Goal: Task Accomplishment & Management: Manage account settings

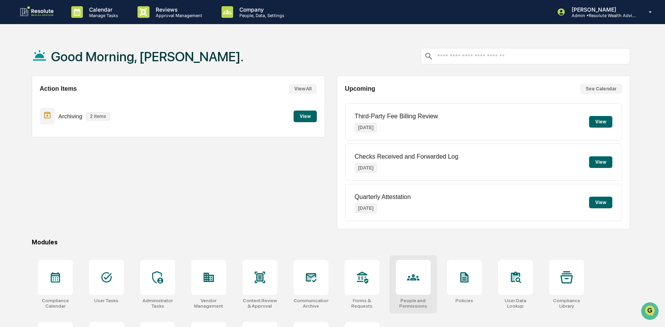
click at [402, 284] on div at bounding box center [413, 277] width 35 height 35
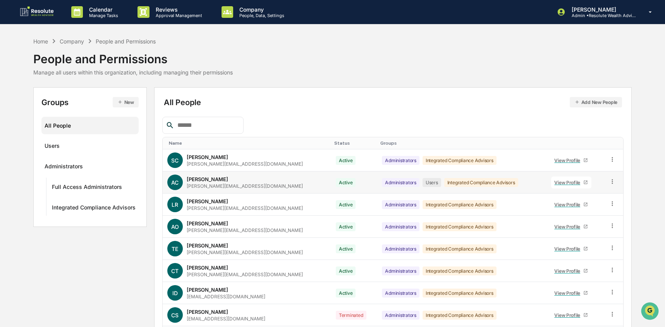
click at [614, 183] on icon at bounding box center [612, 181] width 7 height 7
click at [577, 198] on div "Groups & Permissions" at bounding box center [576, 193] width 67 height 9
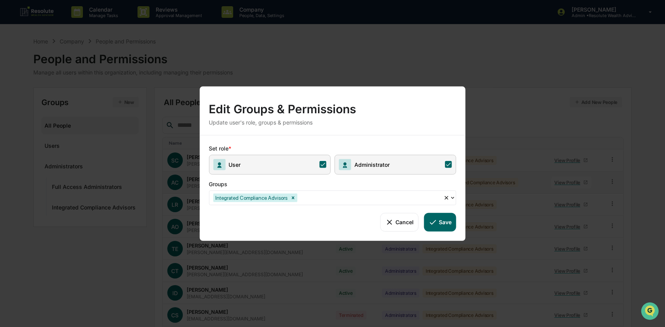
click at [308, 165] on span "User" at bounding box center [270, 164] width 122 height 20
click at [439, 225] on button "Save" at bounding box center [440, 221] width 32 height 19
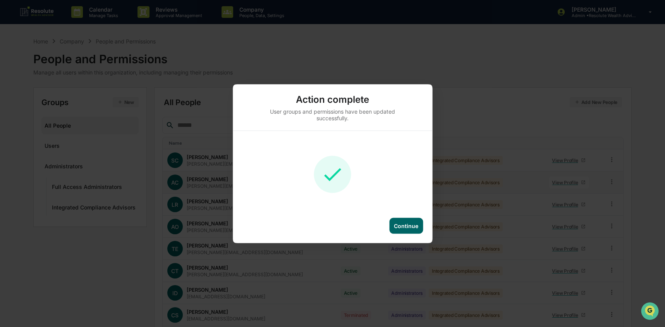
click at [418, 226] on div "Continue" at bounding box center [406, 225] width 24 height 7
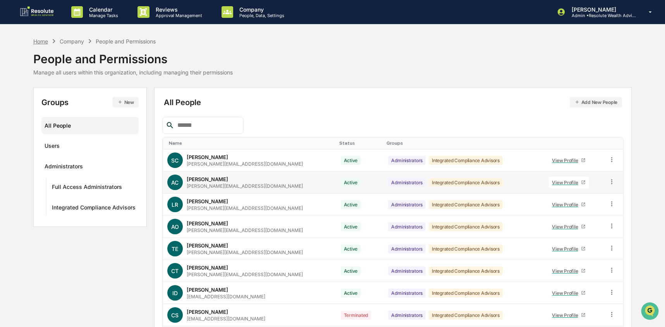
click at [37, 42] on div "Home" at bounding box center [40, 41] width 15 height 7
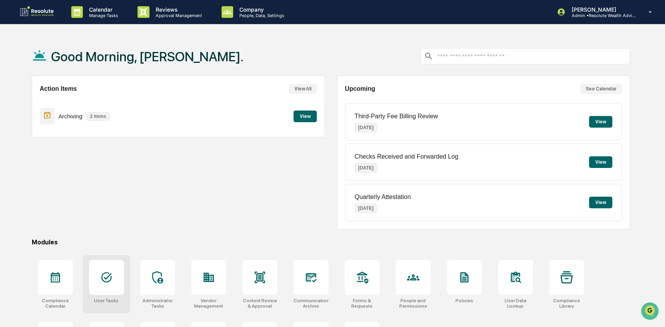
click at [98, 275] on div at bounding box center [106, 277] width 35 height 35
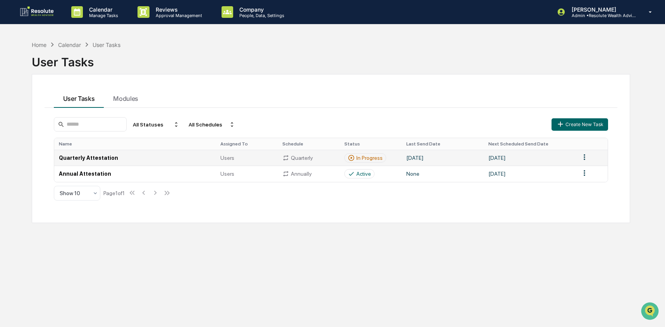
click at [123, 161] on td "Quarterly Attestation" at bounding box center [135, 158] width 162 height 16
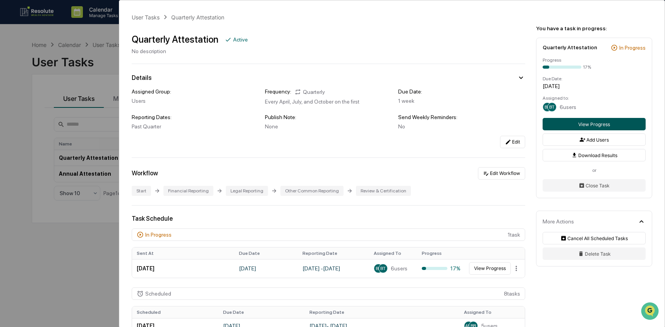
click at [576, 127] on button "View Progress" at bounding box center [594, 124] width 103 height 12
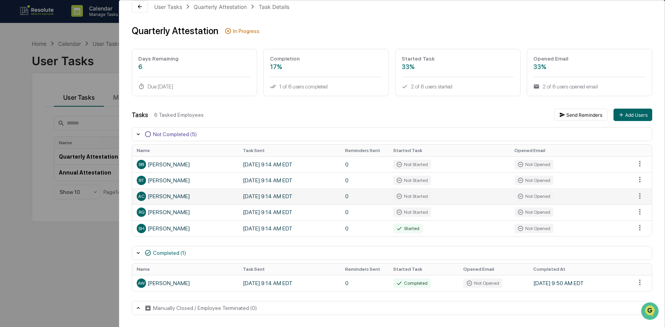
scroll to position [2, 0]
click at [635, 194] on html "Calendar Manage Tasks Reviews Approval Management Company People, Data, Setting…" at bounding box center [332, 161] width 665 height 327
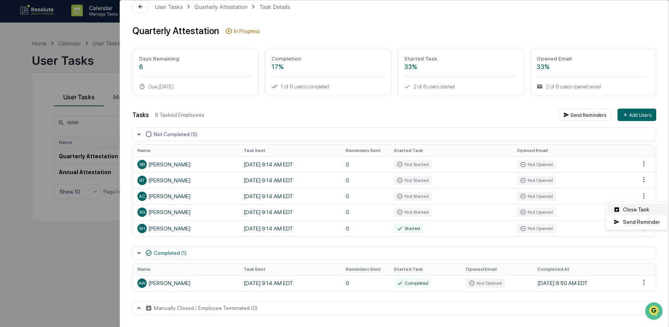
click at [627, 210] on div "Close Task" at bounding box center [637, 209] width 58 height 12
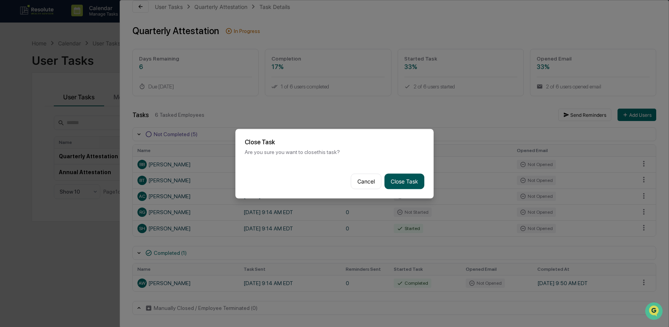
click at [404, 182] on button "Close Task" at bounding box center [405, 180] width 40 height 15
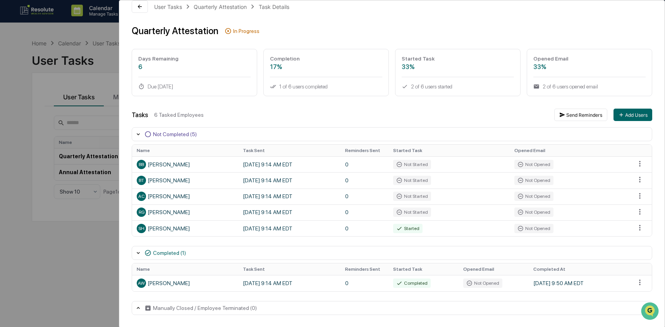
scroll to position [0, 0]
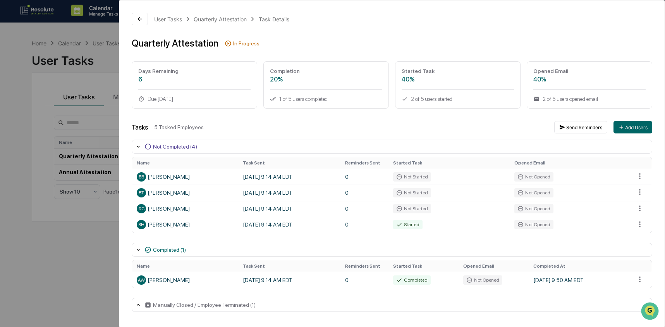
click at [43, 269] on div "User Tasks Quarterly Attestation Task Details Quarterly Attestation In Progress…" at bounding box center [332, 163] width 665 height 327
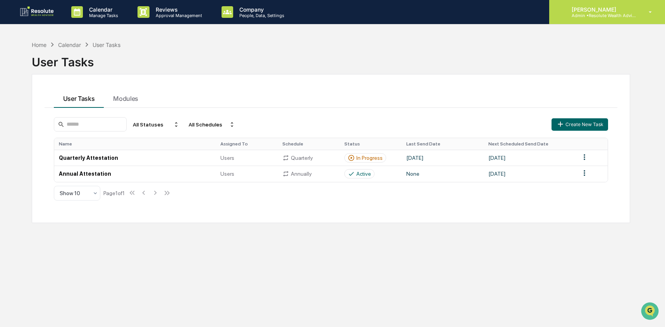
click at [613, 14] on p "Admin • Resolute Wealth Advisor" at bounding box center [601, 15] width 72 height 5
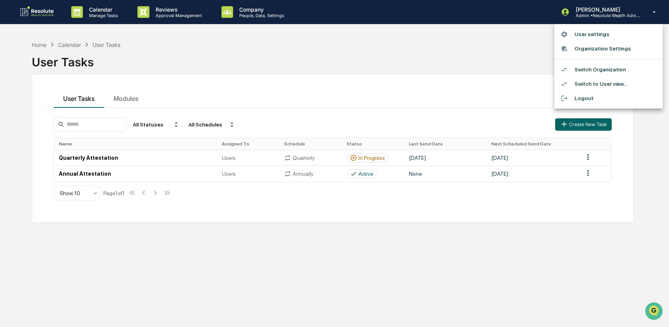
click at [606, 72] on li "Switch Organization" at bounding box center [609, 69] width 108 height 14
